Goal: Task Accomplishment & Management: Use online tool/utility

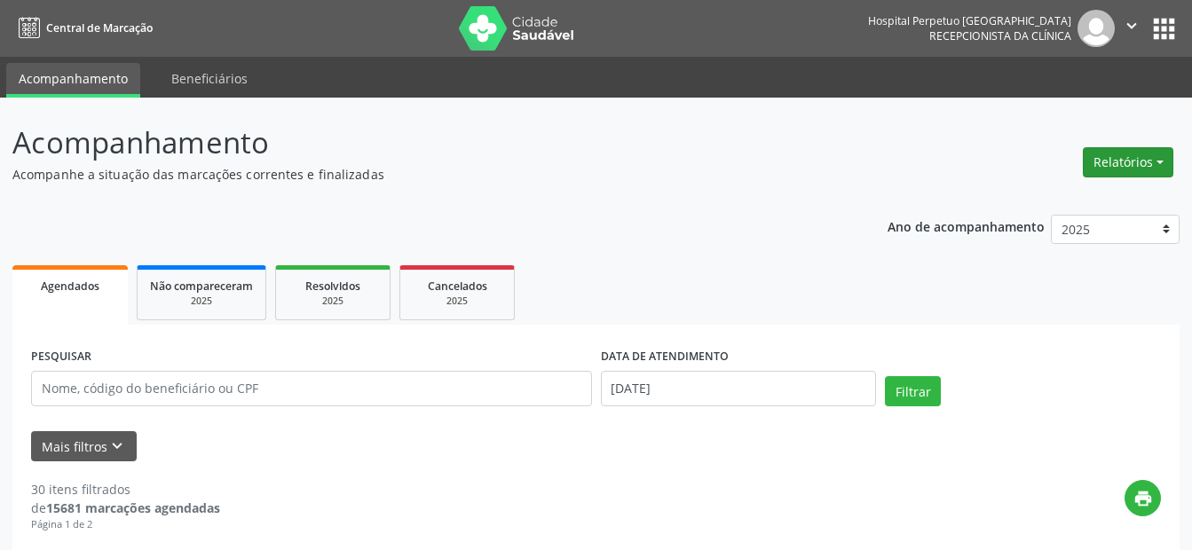
click at [1130, 156] on button "Relatórios" at bounding box center [1128, 162] width 91 height 30
click at [1047, 201] on link "Agendamentos" at bounding box center [1078, 200] width 191 height 25
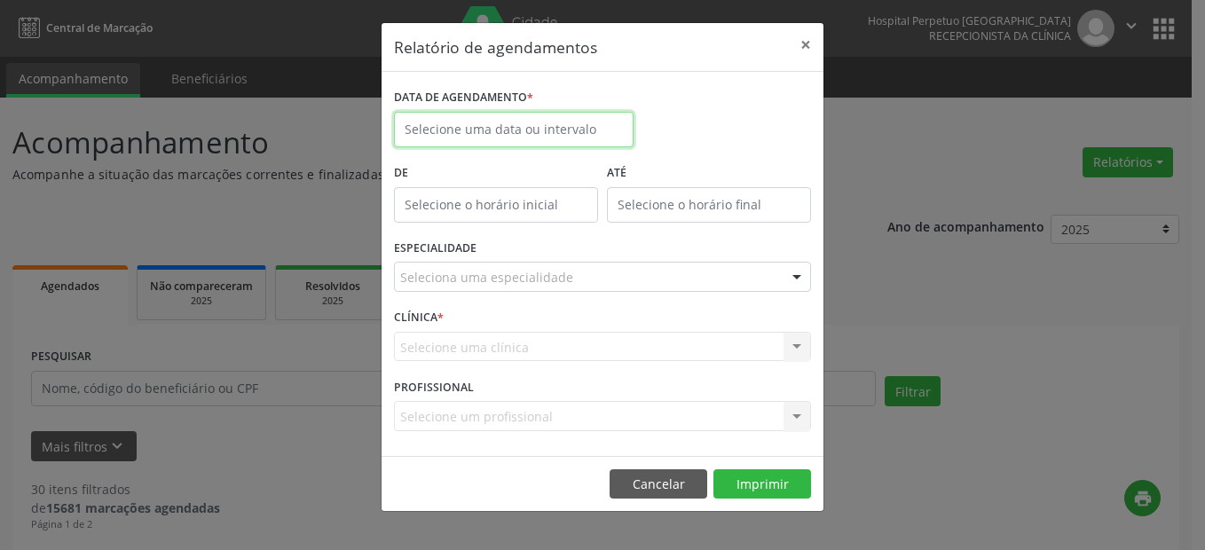
click at [519, 129] on input "text" at bounding box center [514, 129] width 240 height 35
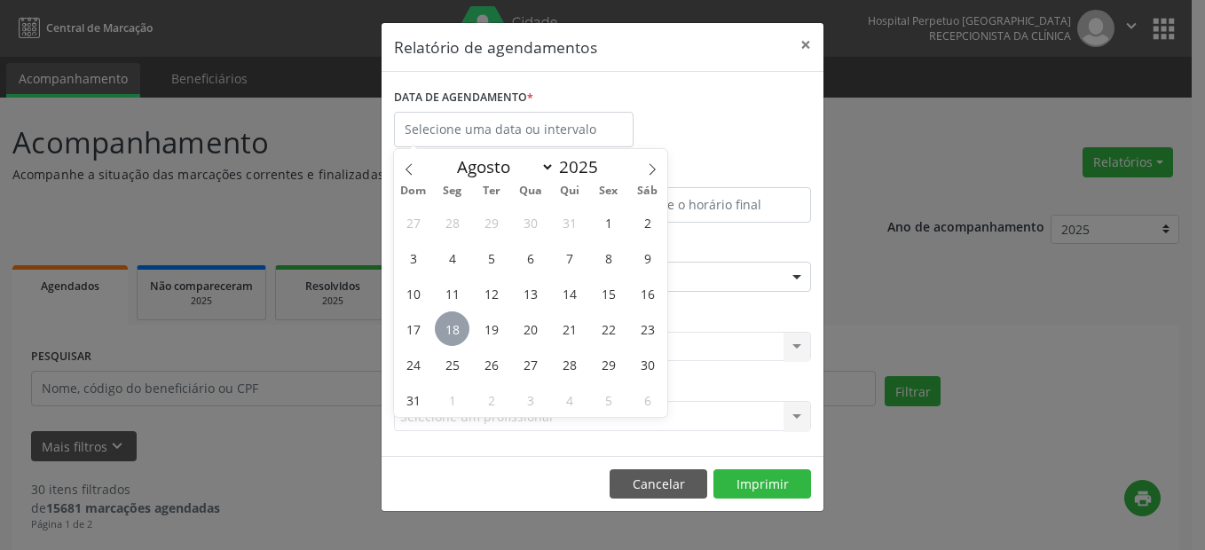
click at [453, 327] on span "18" at bounding box center [452, 329] width 35 height 35
type input "[DATE]"
click at [453, 327] on span "18" at bounding box center [452, 329] width 35 height 35
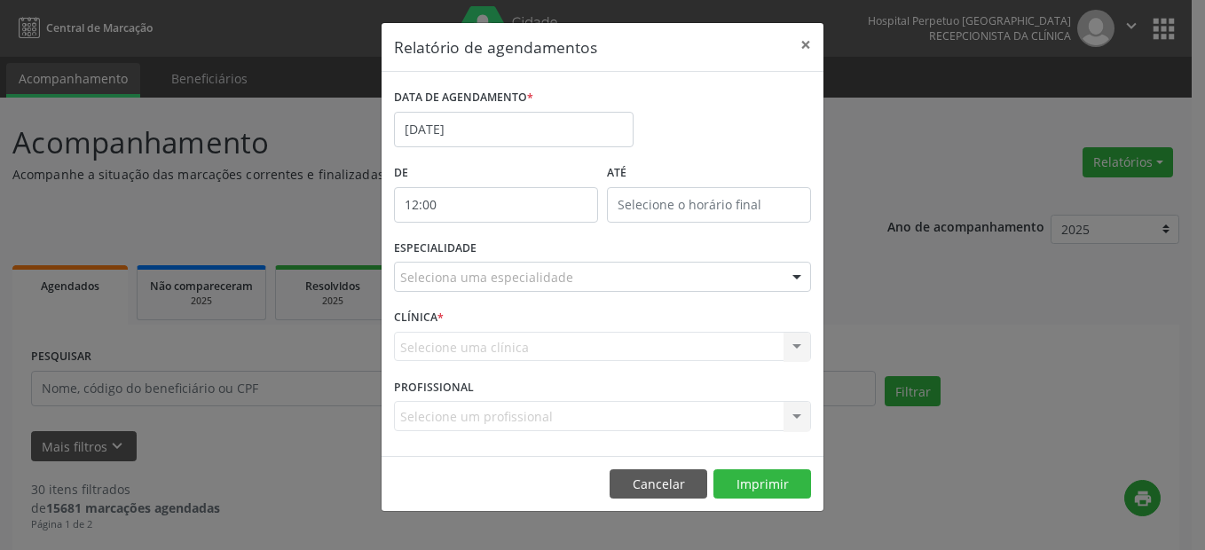
click at [463, 201] on input "12:00" at bounding box center [496, 204] width 204 height 35
click at [527, 250] on span at bounding box center [522, 252] width 12 height 18
type input "11:00"
type input "11"
click at [527, 250] on span at bounding box center [522, 252] width 12 height 18
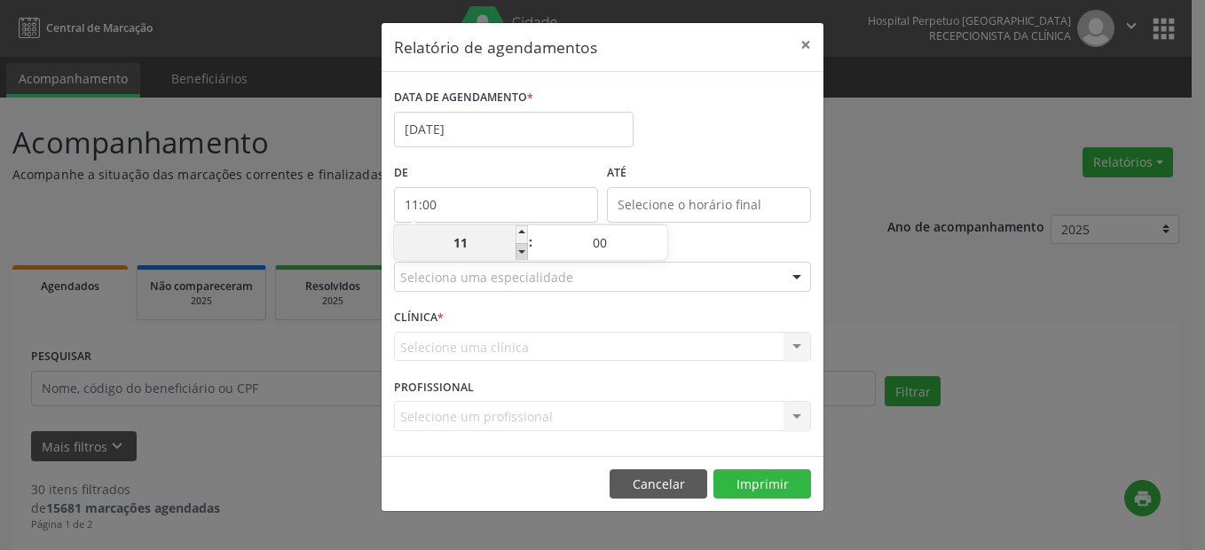
type input "10:00"
type input "10"
click at [527, 250] on span at bounding box center [522, 252] width 12 height 18
type input "09:00"
type input "09"
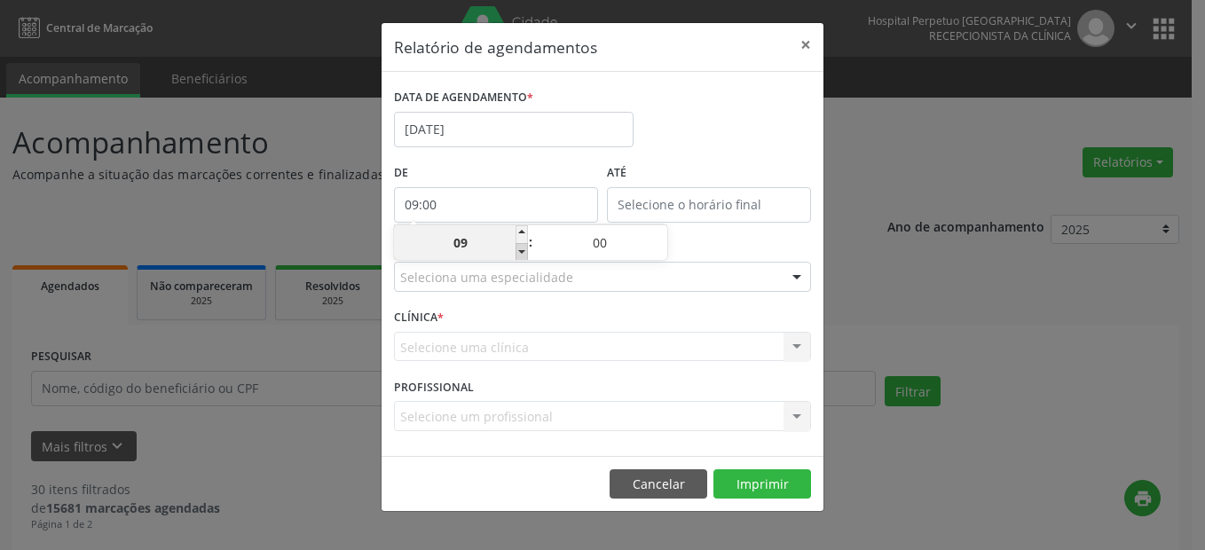
click at [527, 250] on span at bounding box center [522, 252] width 12 height 18
type input "08:00"
type input "08"
click at [527, 250] on span at bounding box center [522, 252] width 12 height 18
type input "07:00"
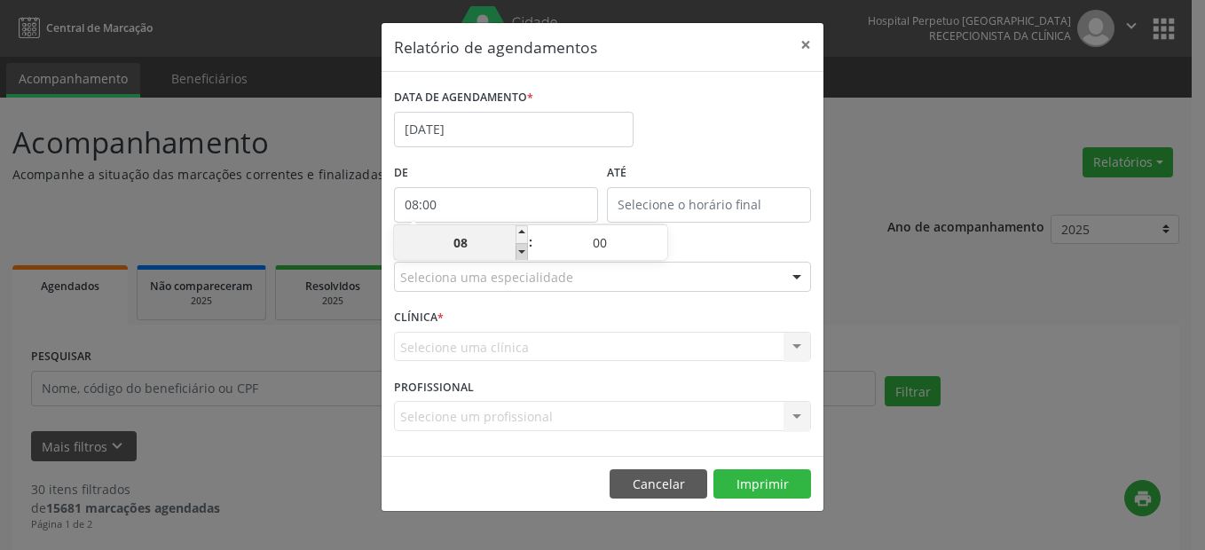
type input "07"
type input "12:00"
click at [620, 209] on input "12:00" at bounding box center [709, 204] width 204 height 35
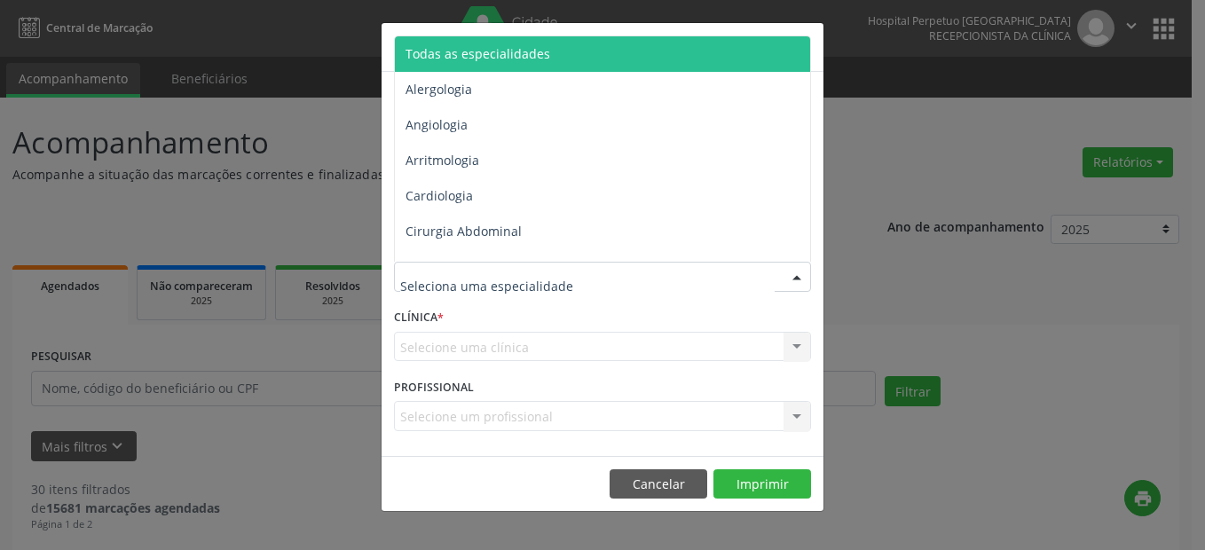
click at [501, 55] on span "Todas as especialidades" at bounding box center [478, 53] width 145 height 17
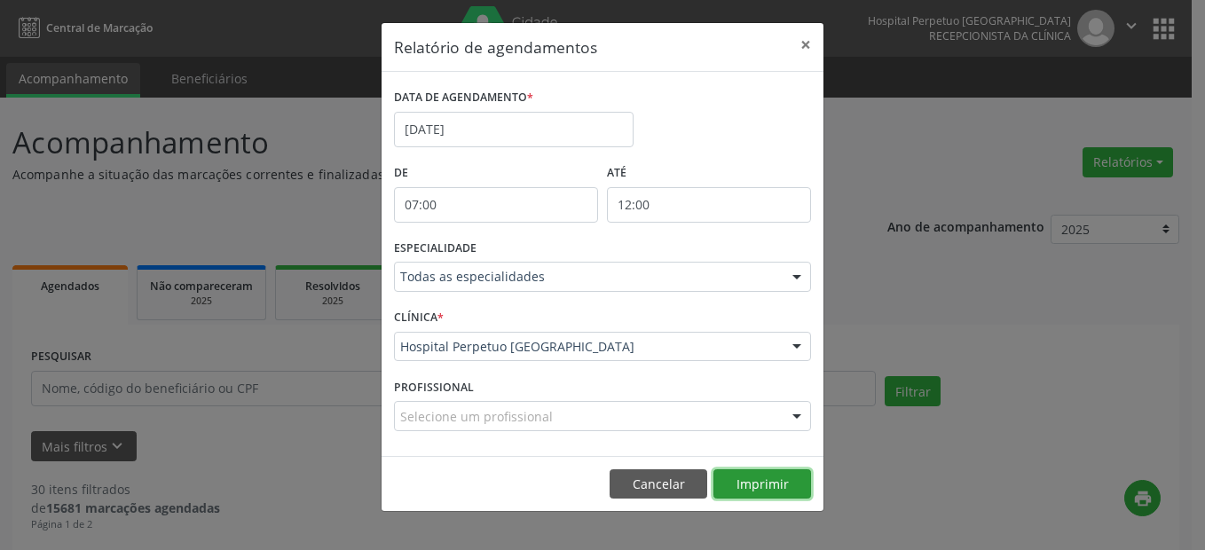
click at [758, 481] on button "Imprimir" at bounding box center [763, 484] width 98 height 30
